Goal: Communication & Community: Ask a question

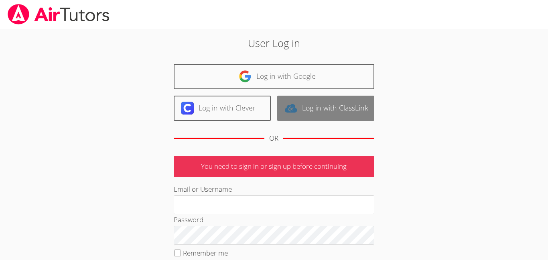
click at [300, 112] on link "Log in with ClassLink" at bounding box center [325, 108] width 97 height 25
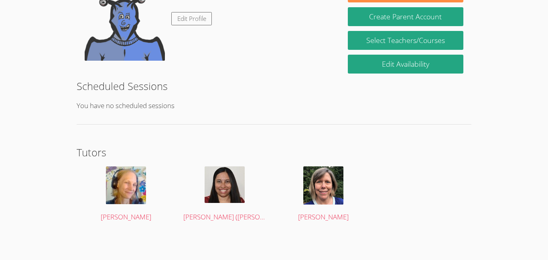
scroll to position [148, 0]
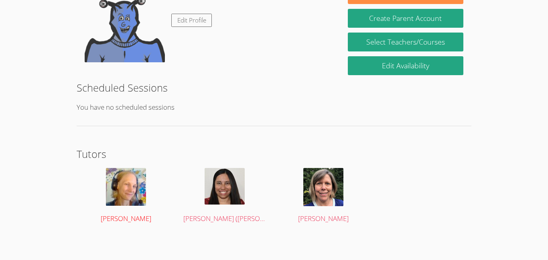
click at [119, 199] on img at bounding box center [126, 187] width 40 height 38
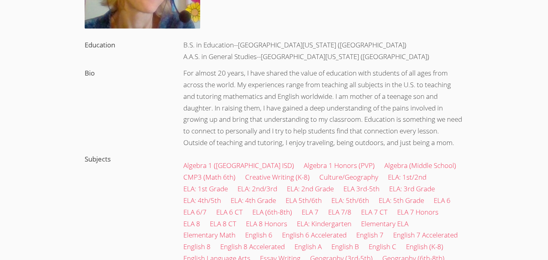
scroll to position [155, 0]
click at [226, 175] on link "CMP3 (Math 6th)" at bounding box center [209, 176] width 52 height 9
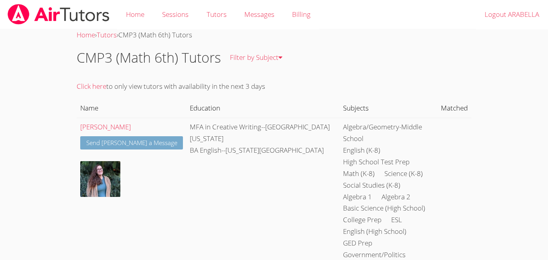
click at [142, 145] on link "Send Katherine a Message" at bounding box center [131, 142] width 103 height 13
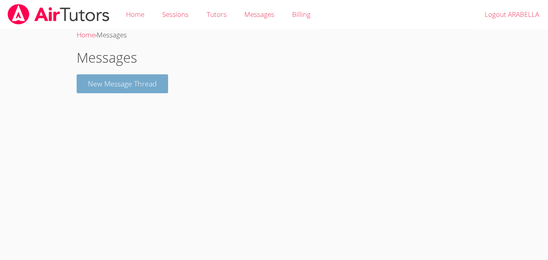
click at [141, 83] on button "New Message Thread" at bounding box center [123, 83] width 92 height 19
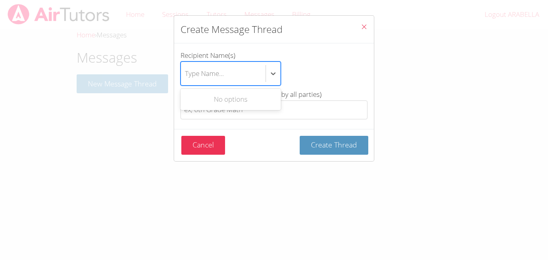
click at [208, 74] on div "Type Name..." at bounding box center [204, 73] width 39 height 12
click at [186, 74] on input "Recipient Name(s) Use Up and Down to choose options, press Enter to select the …" at bounding box center [185, 73] width 1 height 18
type input "jaiden"
click at [242, 116] on input "Thread Title (this will be viewable by all parties)" at bounding box center [274, 109] width 187 height 19
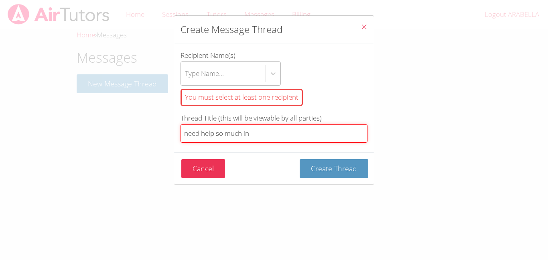
type input "need help so much in"
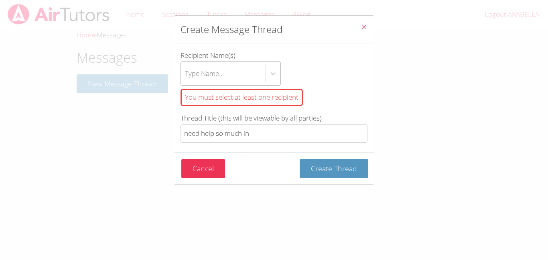
click at [18, 204] on div "Create Message Thread Recipient Name(s) Type Name... You must select at least o…" at bounding box center [274, 130] width 548 height 260
click at [0, 204] on div "Create Message Thread Recipient Name(s) Type Name... You must select at least o…" at bounding box center [274, 130] width 548 height 260
click at [201, 172] on button "Cancel" at bounding box center [203, 168] width 44 height 19
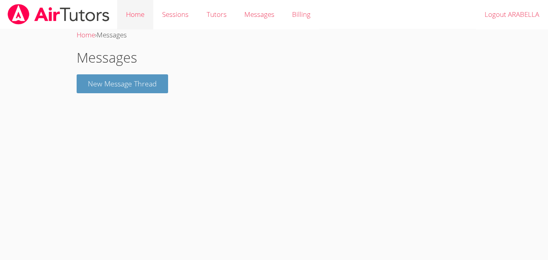
click at [136, 7] on link "Home" at bounding box center [135, 14] width 36 height 29
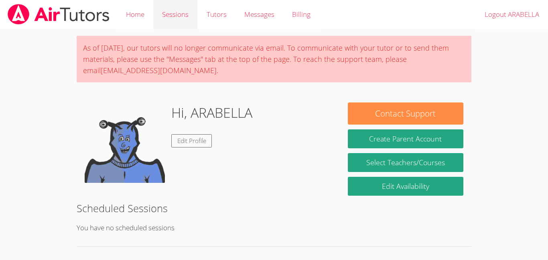
click at [174, 12] on link "Sessions" at bounding box center [175, 14] width 44 height 29
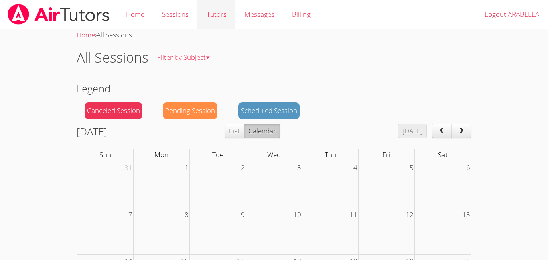
click at [226, 20] on link "Tutors" at bounding box center [216, 14] width 38 height 29
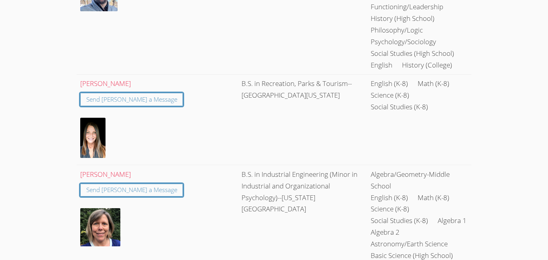
scroll to position [1263, 0]
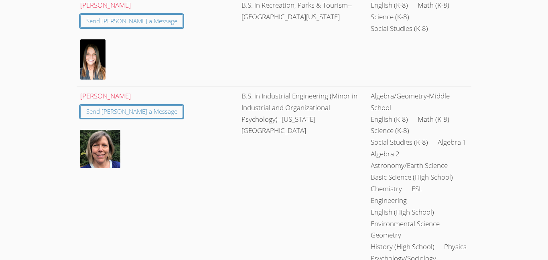
scroll to position [1327, 0]
